Goal: Information Seeking & Learning: Check status

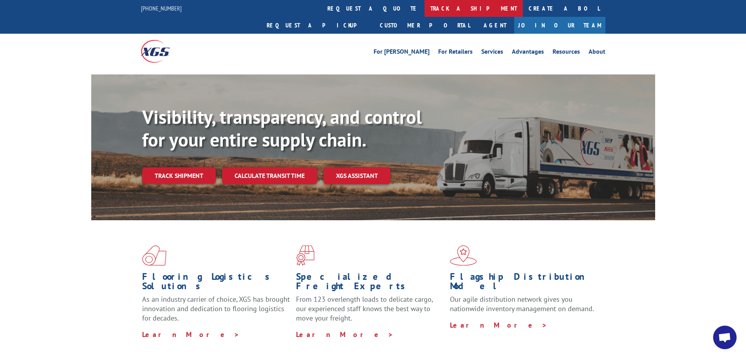
click at [424, 11] on link "track a shipment" at bounding box center [473, 8] width 98 height 17
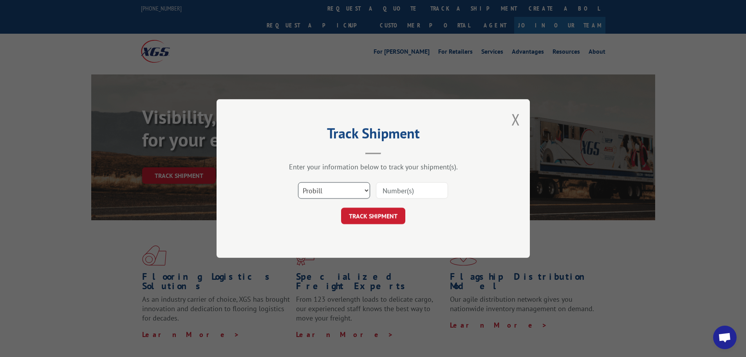
drag, startPoint x: 365, startPoint y: 191, endPoint x: 355, endPoint y: 195, distance: 10.3
click at [365, 191] on select "Select category... Probill BOL PO" at bounding box center [334, 190] width 72 height 16
select select "bol"
click at [298, 182] on select "Select category... Probill BOL PO" at bounding box center [334, 190] width 72 height 16
click at [390, 195] on input at bounding box center [412, 190] width 72 height 16
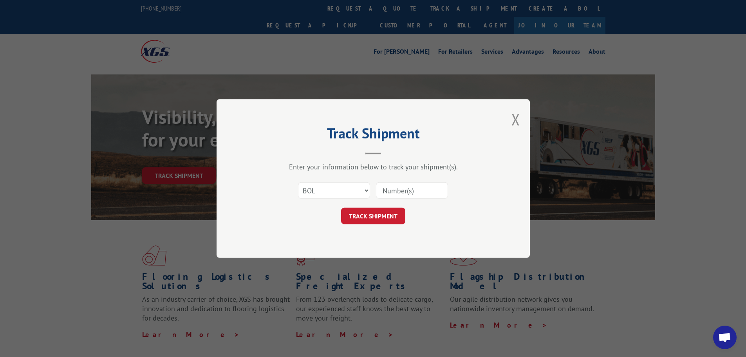
paste input "5120865"
type input "5120865"
click at [375, 222] on button "TRACK SHIPMENT" at bounding box center [373, 215] width 64 height 16
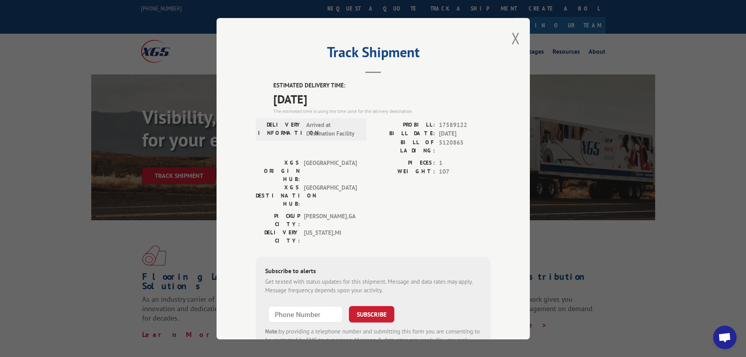
click at [239, 184] on div "Track Shipment ESTIMATED DELIVERY TIME: 09/03/2025 The estimated time is using …" at bounding box center [372, 178] width 313 height 321
click at [460, 24] on div "Track Shipment ESTIMATED DELIVERY TIME: 09/03/2025 The estimated time is using …" at bounding box center [372, 178] width 313 height 321
click at [513, 38] on button "Close modal" at bounding box center [515, 38] width 9 height 21
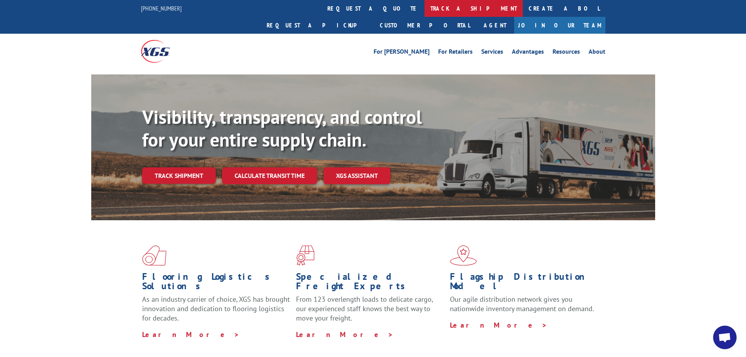
click at [424, 8] on link "track a shipment" at bounding box center [473, 8] width 98 height 17
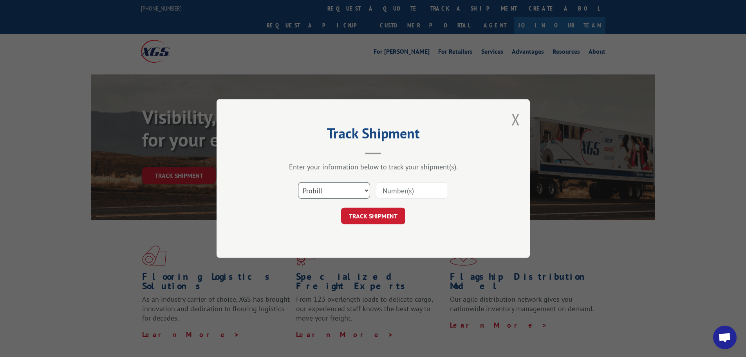
click at [366, 188] on select "Select category... Probill BOL PO" at bounding box center [334, 190] width 72 height 16
select select "bol"
click at [298, 182] on select "Select category... Probill BOL PO" at bounding box center [334, 190] width 72 height 16
click at [411, 188] on input at bounding box center [412, 190] width 72 height 16
paste input "Hello, Please see below for your current installation time: Date: Wednesday, Se…"
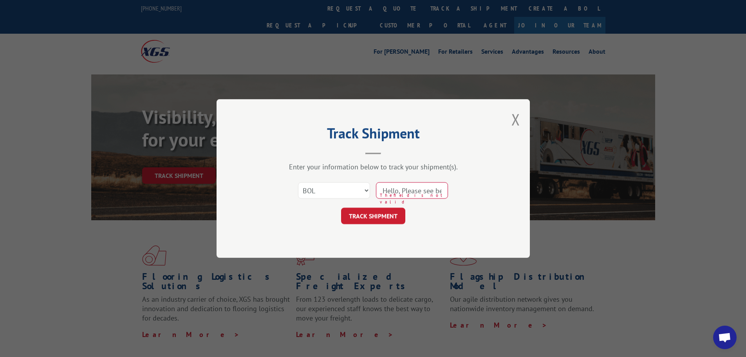
drag, startPoint x: 443, startPoint y: 192, endPoint x: 297, endPoint y: 191, distance: 145.6
click at [297, 191] on div "Select category... Probill BOL PO Hello, Please see below for your current inst…" at bounding box center [373, 190] width 235 height 26
paste input "5120865"
type input "5120865"
click at [381, 213] on button "TRACK SHIPMENT" at bounding box center [373, 215] width 64 height 16
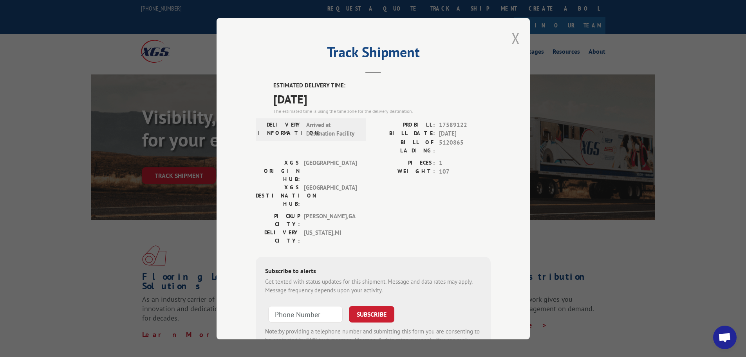
click at [511, 38] on button "Close modal" at bounding box center [515, 38] width 9 height 21
